Goal: Task Accomplishment & Management: Use online tool/utility

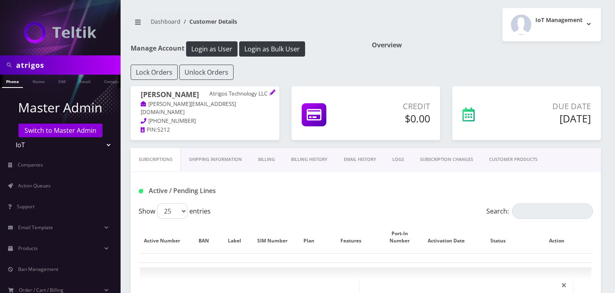
select select "158"
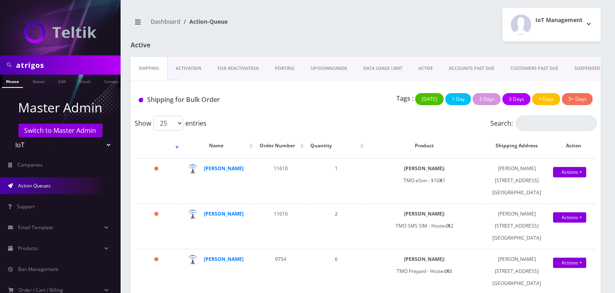
drag, startPoint x: 50, startPoint y: 66, endPoint x: 0, endPoint y: 58, distance: 50.5
click at [0, 58] on div "atrigos" at bounding box center [60, 64] width 121 height 19
drag, startPoint x: 228, startPoint y: 101, endPoint x: 184, endPoint y: 104, distance: 44.3
click at [184, 104] on h1 "Shipping for Bulk Order" at bounding box center [211, 100] width 144 height 8
click at [222, 100] on h1 "Shipping for Bulk Order" at bounding box center [211, 100] width 144 height 8
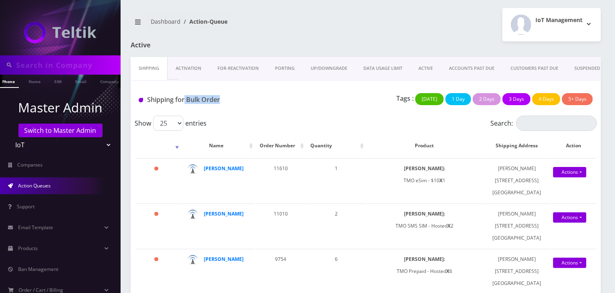
drag, startPoint x: 221, startPoint y: 100, endPoint x: 184, endPoint y: 108, distance: 37.9
click at [184, 108] on div "Shipping for Bulk Order" at bounding box center [211, 101] width 156 height 16
click at [225, 99] on h1 "Shipping for Bulk Order" at bounding box center [211, 100] width 144 height 8
drag, startPoint x: 224, startPoint y: 100, endPoint x: 187, endPoint y: 100, distance: 37.0
click at [187, 100] on h1 "Shipping for Bulk Order" at bounding box center [211, 100] width 144 height 8
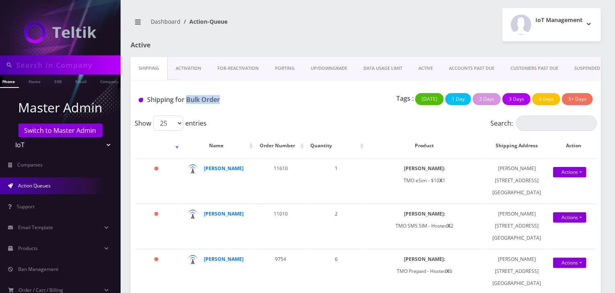
click at [189, 108] on div "Shipping for Bulk Order" at bounding box center [211, 101] width 156 height 16
